Goal: Communication & Community: Answer question/provide support

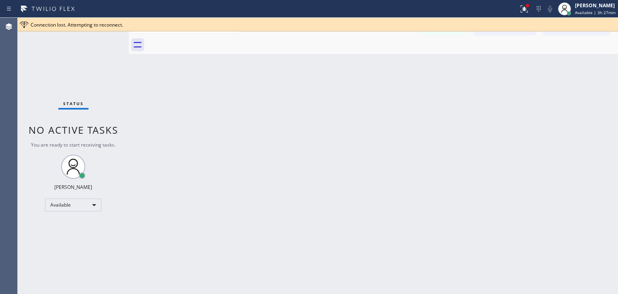
scroll to position [277, 0]
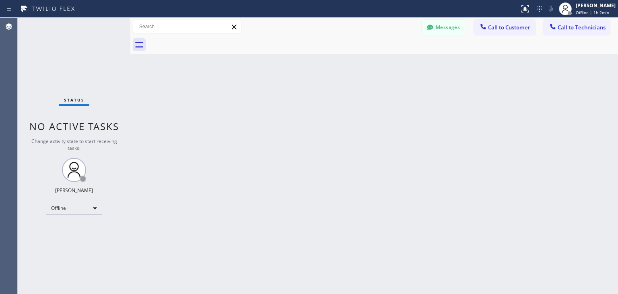
click at [510, 35] on div "Messages Call to Customer Call to Technicians Outbound call Location Search loc…" at bounding box center [374, 27] width 488 height 18
click at [584, 15] on span "Offline | 1h 2min" at bounding box center [592, 13] width 33 height 6
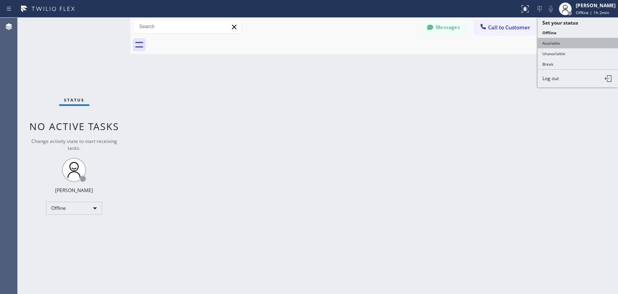
click at [574, 41] on button "Available" at bounding box center [578, 43] width 81 height 10
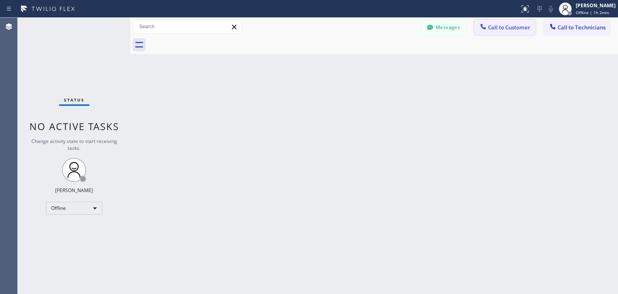
click at [513, 33] on button "Call to Customer" at bounding box center [505, 27] width 62 height 15
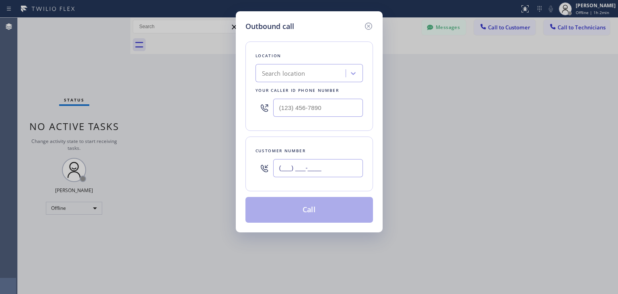
paste input "708) 289-0580"
click at [337, 172] on input "(708) 289-0580" at bounding box center [318, 168] width 90 height 18
type input "(708) 289-0580"
click at [287, 70] on div "Search location" at bounding box center [283, 73] width 43 height 9
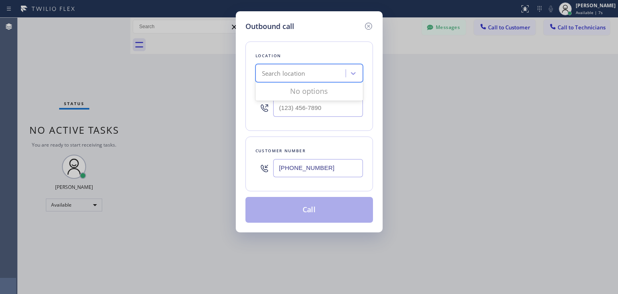
paste input "Calumet Heights Appliance Repair"
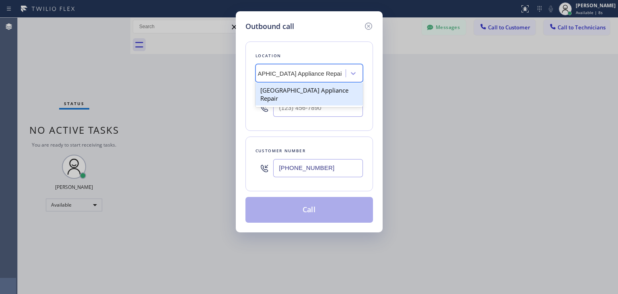
scroll to position [0, 27]
type input "Calumet Heights Appliance Repair"
type input "(___) ___-____"
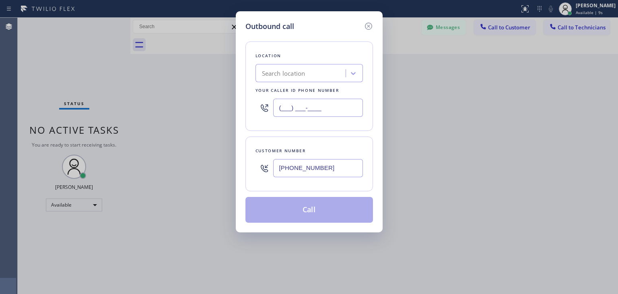
scroll to position [0, 0]
click at [331, 99] on input "(___) ___-____" at bounding box center [318, 108] width 90 height 18
click at [343, 71] on div "Search location" at bounding box center [302, 73] width 88 height 14
paste input "Calumet Heights Appliance Repair"
type input "Calumet Heights Appliance Repair"
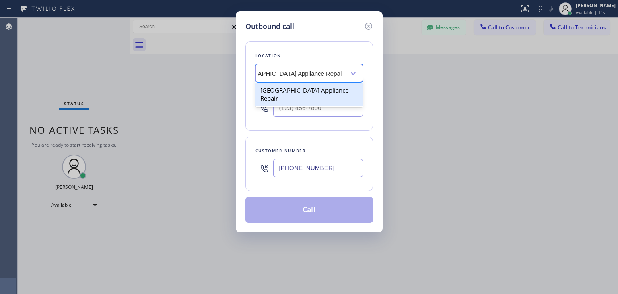
scroll to position [0, 27]
click at [319, 88] on div "Calumet Heights Appliance Repair" at bounding box center [310, 94] width 108 height 23
type input "(773) 830-4668"
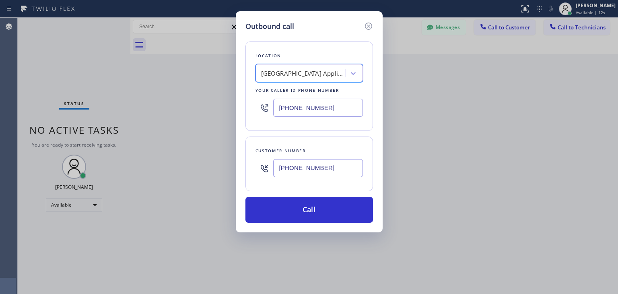
scroll to position [0, 0]
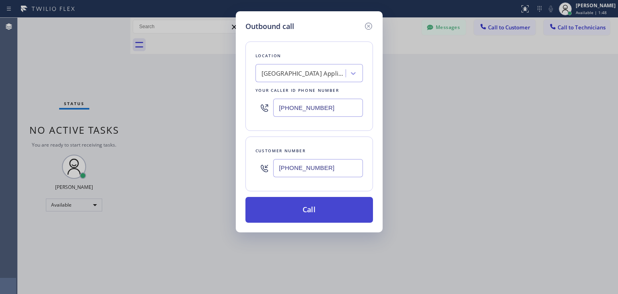
click at [306, 211] on button "Call" at bounding box center [310, 210] width 128 height 26
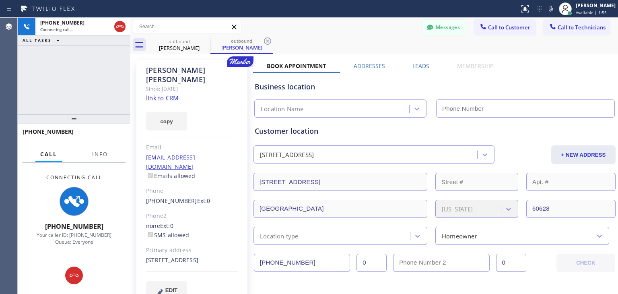
type input "(773) 830-4668"
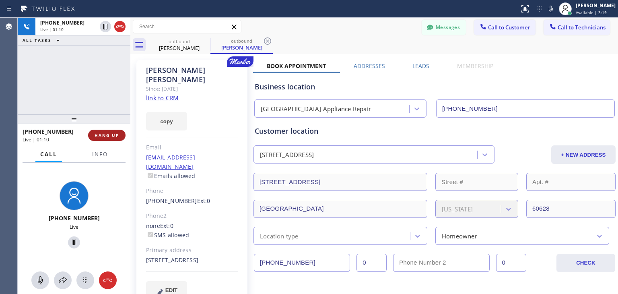
click at [113, 133] on span "HANG UP" at bounding box center [107, 135] width 25 height 6
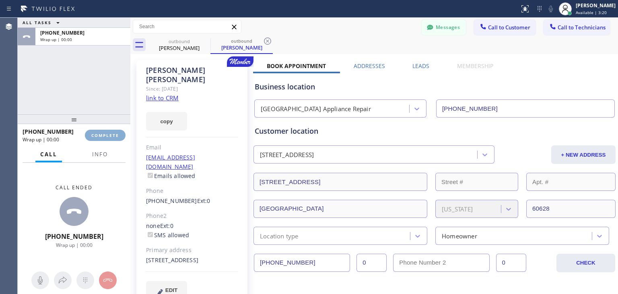
click at [113, 133] on span "COMPLETE" at bounding box center [105, 135] width 28 height 6
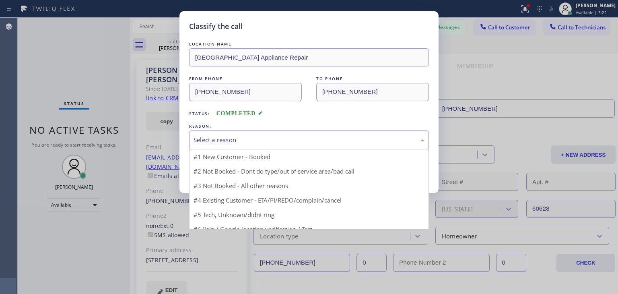
click at [235, 141] on div "Select a reason" at bounding box center [309, 139] width 231 height 9
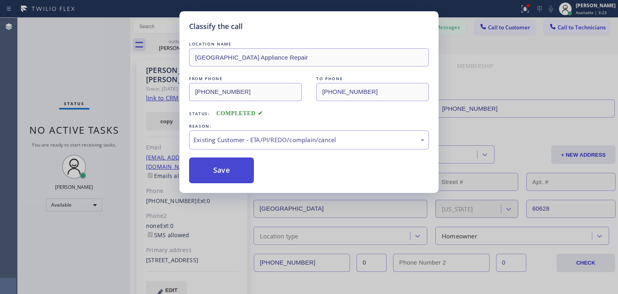
drag, startPoint x: 252, startPoint y: 190, endPoint x: 233, endPoint y: 177, distance: 23.4
click at [233, 177] on button "Save" at bounding box center [221, 170] width 65 height 26
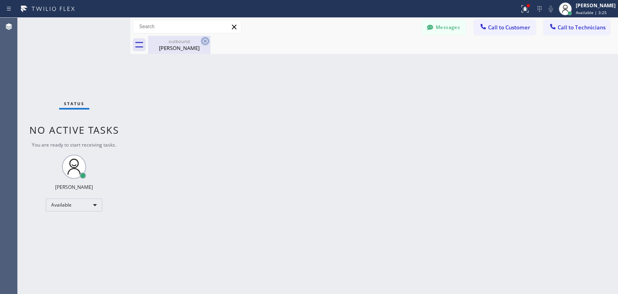
click at [206, 39] on icon at bounding box center [206, 41] width 10 height 10
